Goal: Task Accomplishment & Management: Manage account settings

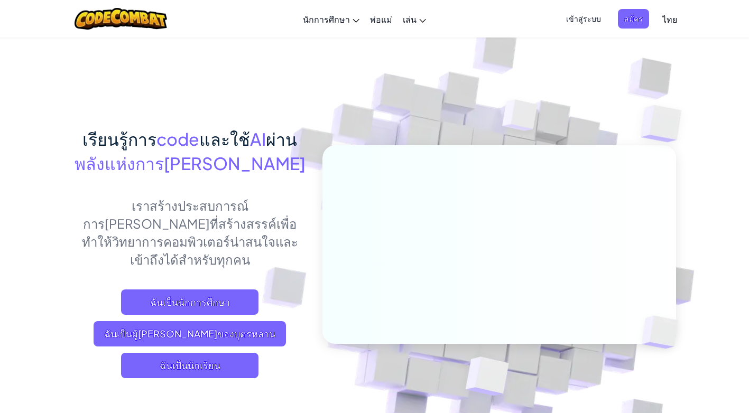
click at [588, 14] on span "เข้าสู่ระบบ" at bounding box center [584, 19] width 48 height 20
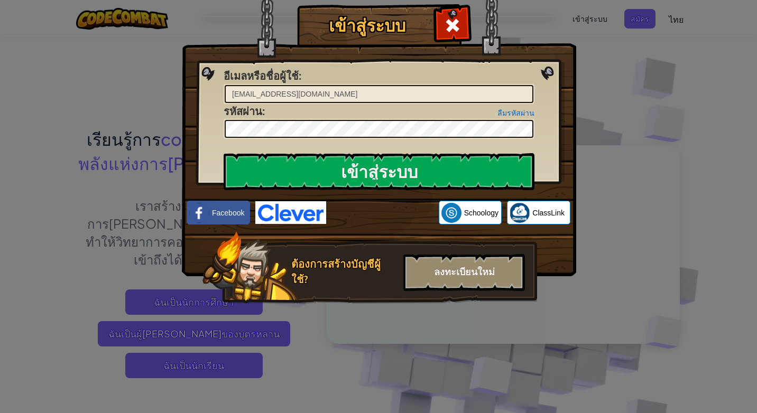
click at [335, 95] on input "[EMAIL_ADDRESS][DOMAIN_NAME]" at bounding box center [379, 94] width 309 height 18
type input "W"
type input "j"
click at [224, 153] on input "เข้าสู่ระบบ" at bounding box center [379, 171] width 311 height 37
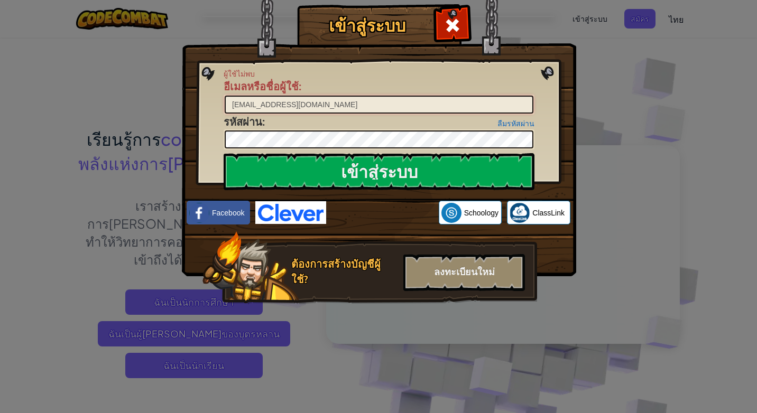
click at [332, 100] on input "[EMAIL_ADDRESS][DOMAIN_NAME]" at bounding box center [379, 105] width 309 height 18
click at [224, 153] on input "เข้าสู่ระบบ" at bounding box center [379, 171] width 311 height 37
click at [258, 104] on input "[EMAIL_ADDRESS][DOMAIN_NAME]" at bounding box center [379, 105] width 309 height 18
type input "[EMAIL_ADDRESS][DOMAIN_NAME]"
click at [224, 153] on input "เข้าสู่ระบบ" at bounding box center [379, 171] width 311 height 37
